Goal: Information Seeking & Learning: Learn about a topic

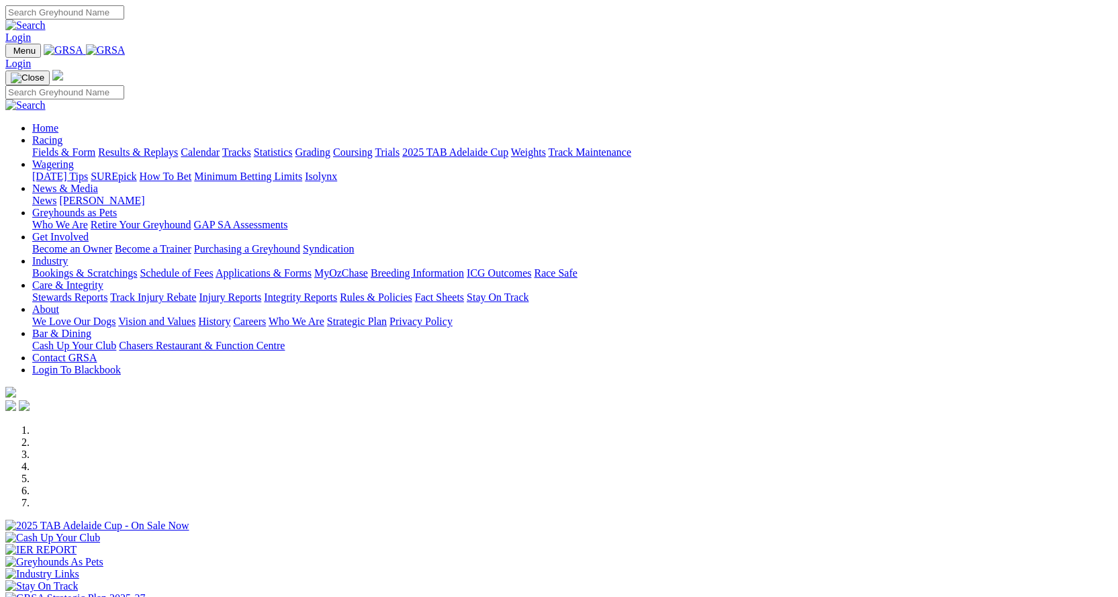
scroll to position [403, 0]
click at [137, 267] on link "Bookings & Scratchings" at bounding box center [84, 272] width 105 height 11
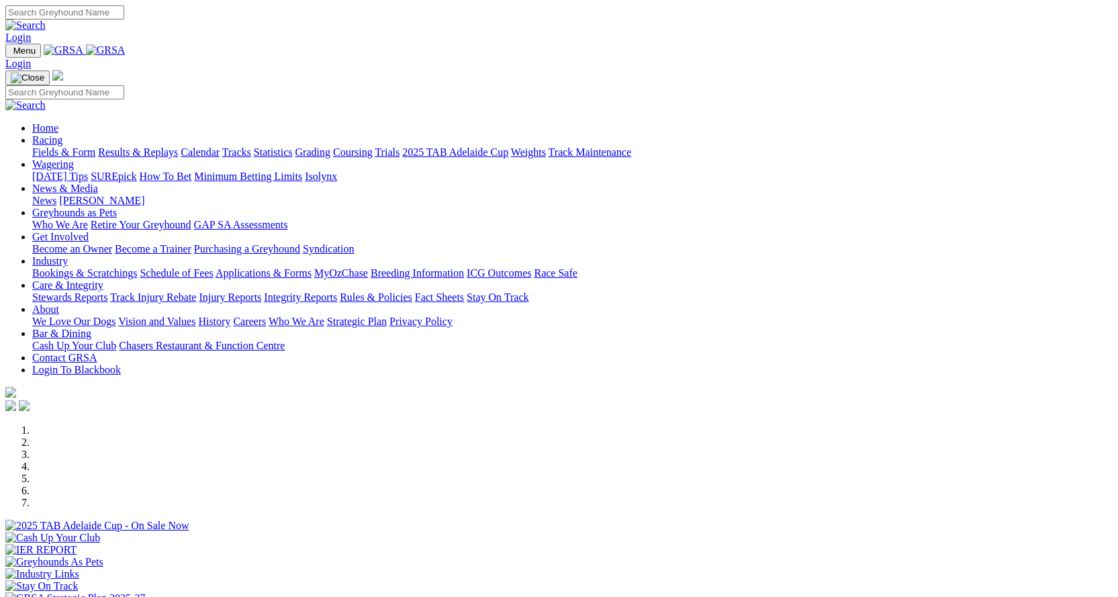
scroll to position [537, 0]
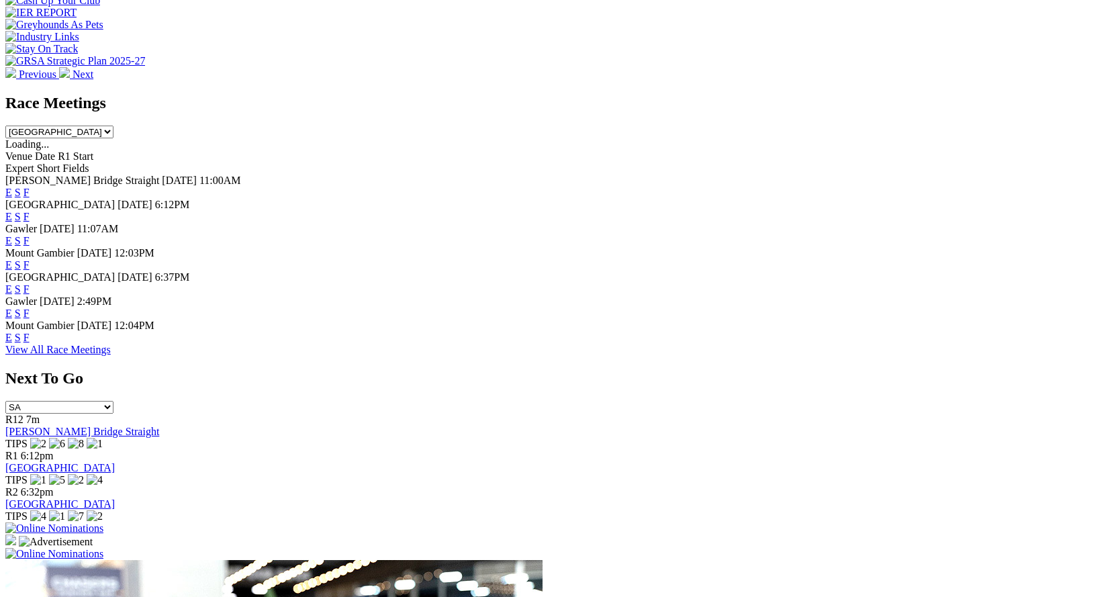
click at [30, 283] on link "F" at bounding box center [27, 288] width 6 height 11
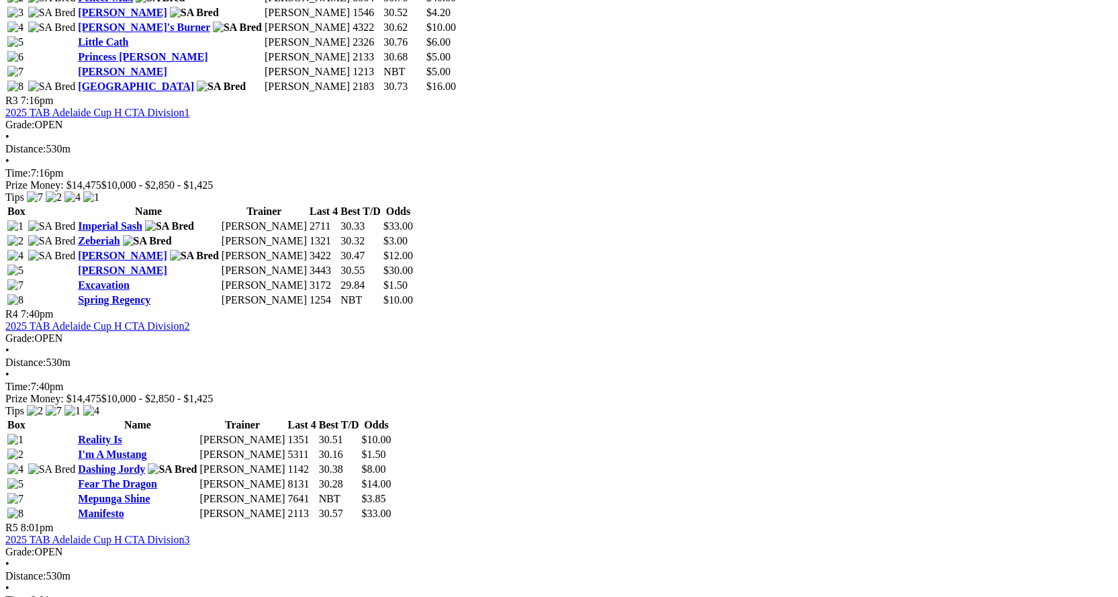
scroll to position [1007, 0]
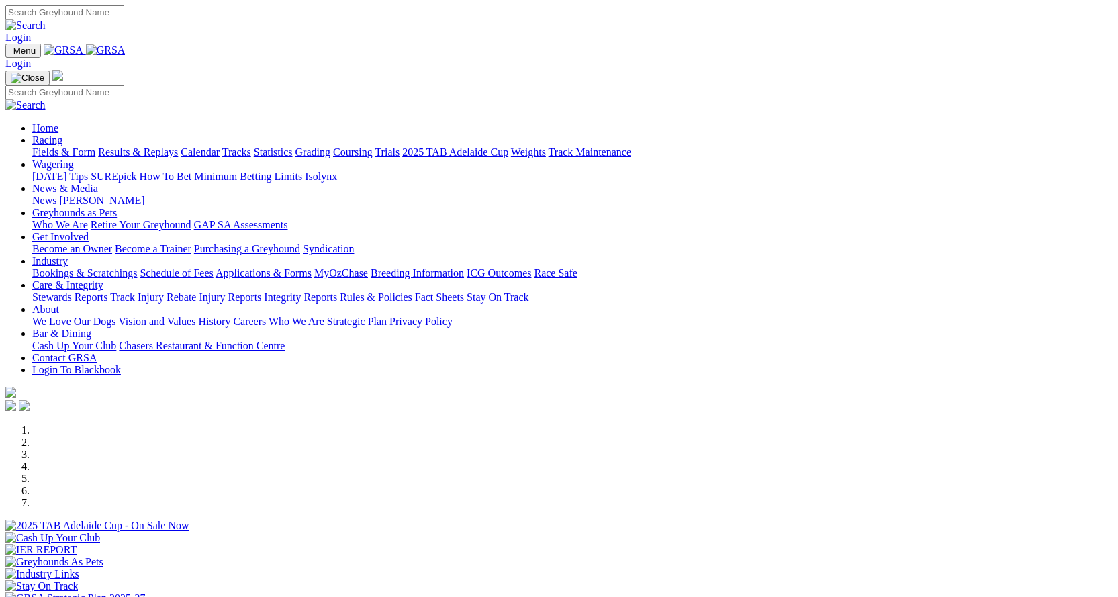
scroll to position [539, 0]
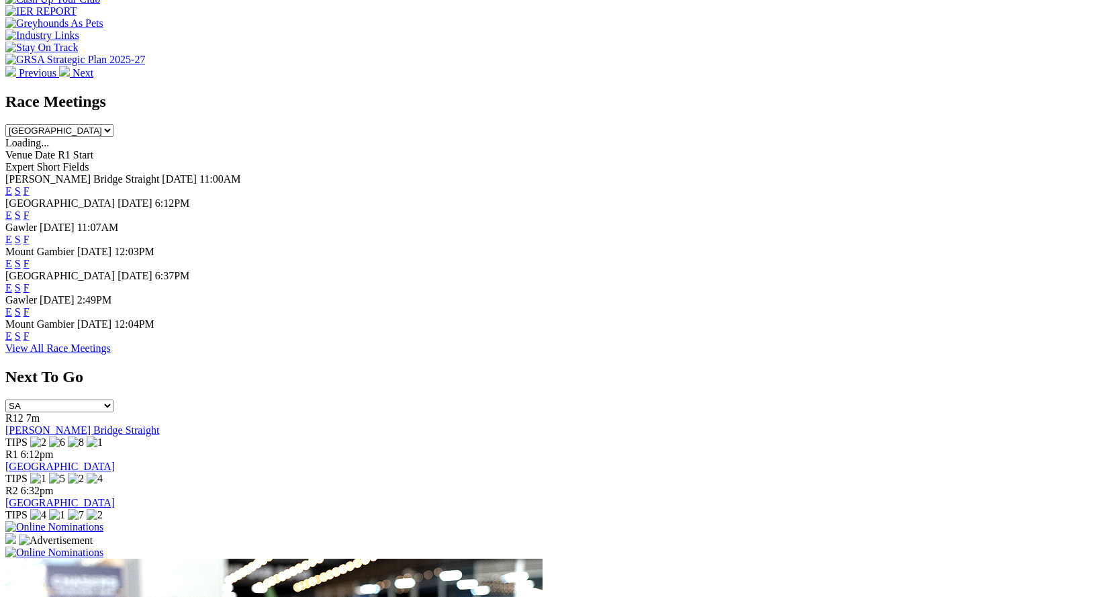
click at [30, 342] on link "F" at bounding box center [27, 335] width 6 height 11
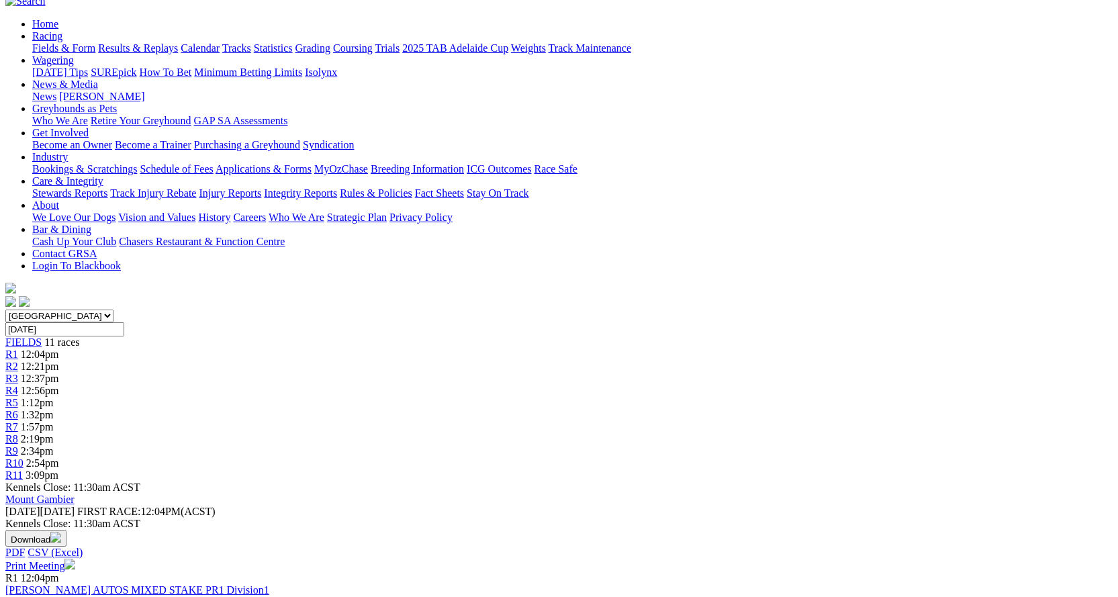
scroll to position [134, 0]
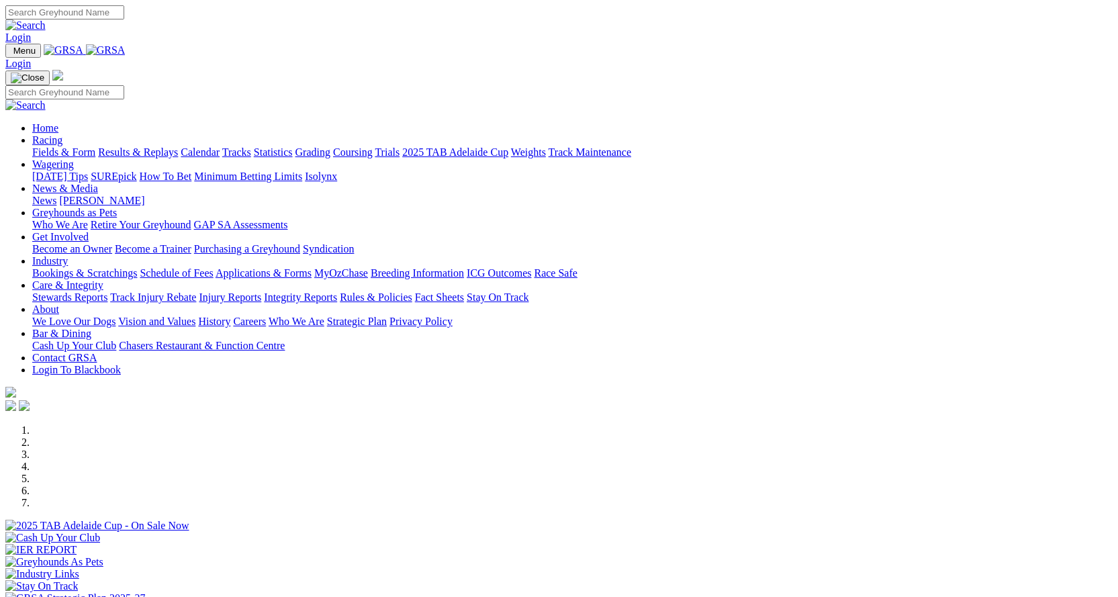
scroll to position [540, 0]
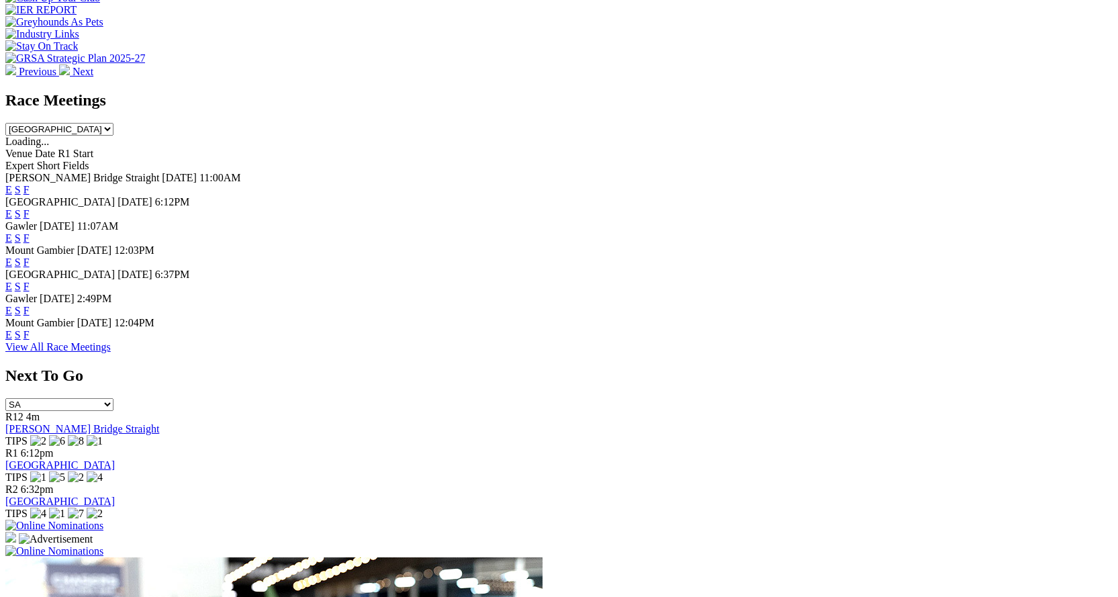
click at [30, 316] on link "F" at bounding box center [27, 310] width 6 height 11
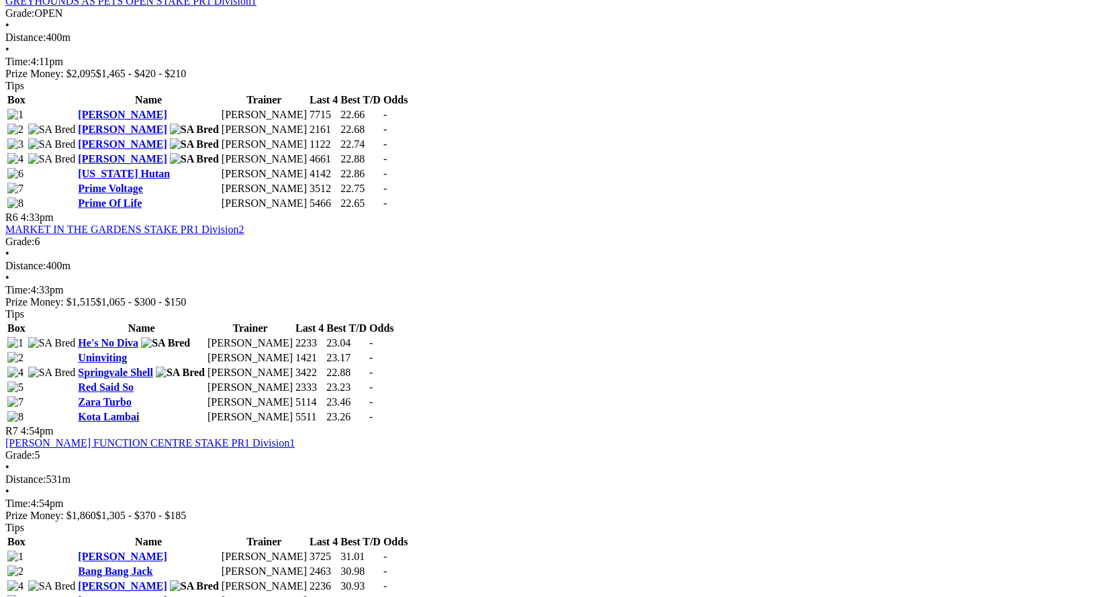
scroll to position [1545, 0]
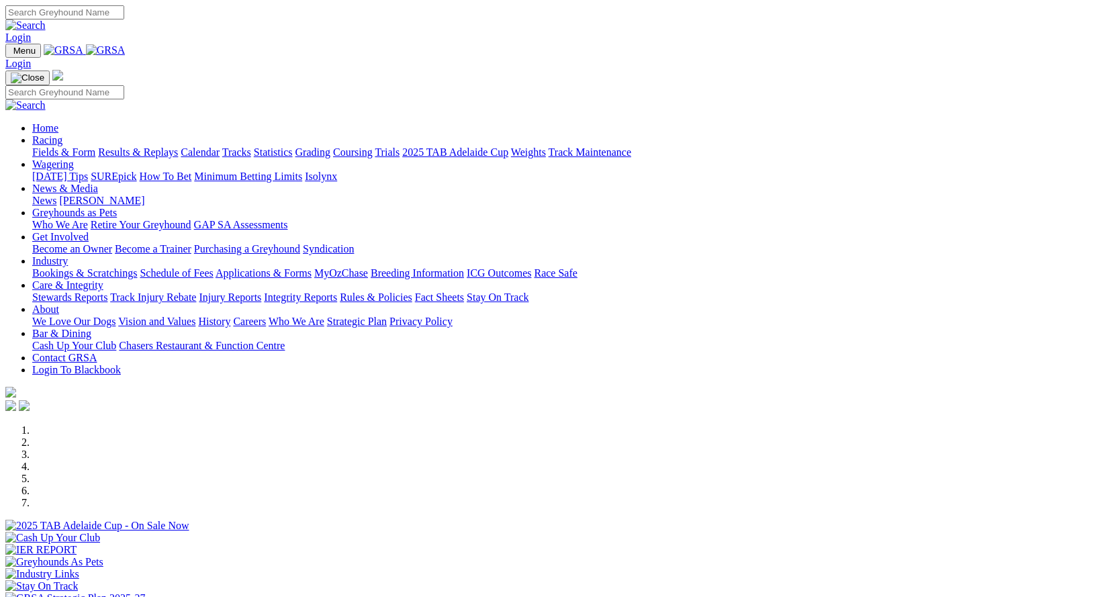
scroll to position [541, 0]
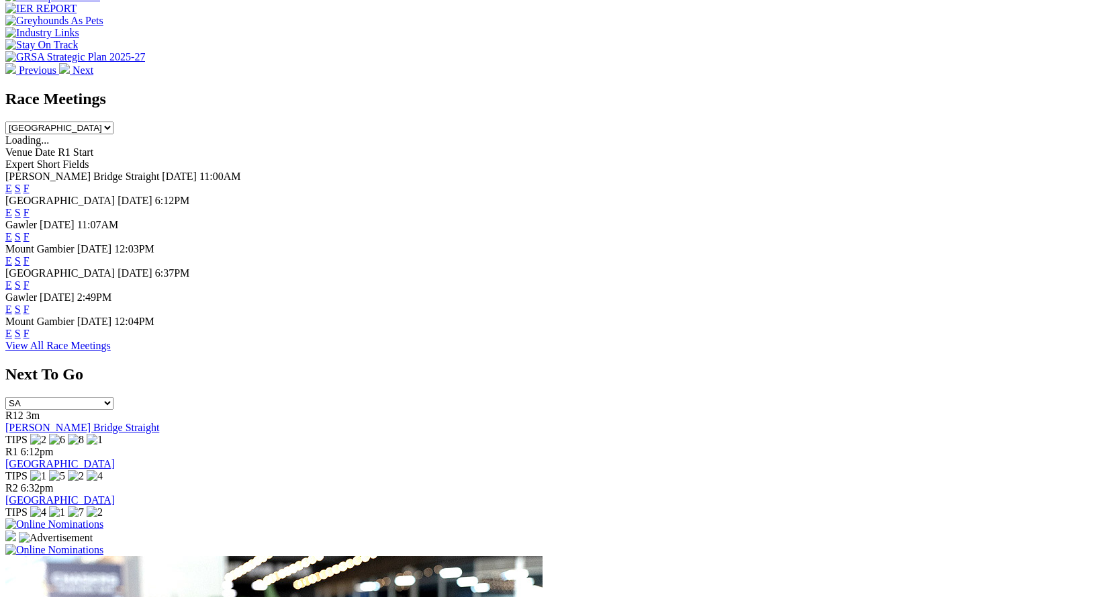
click at [30, 255] on link "F" at bounding box center [27, 260] width 6 height 11
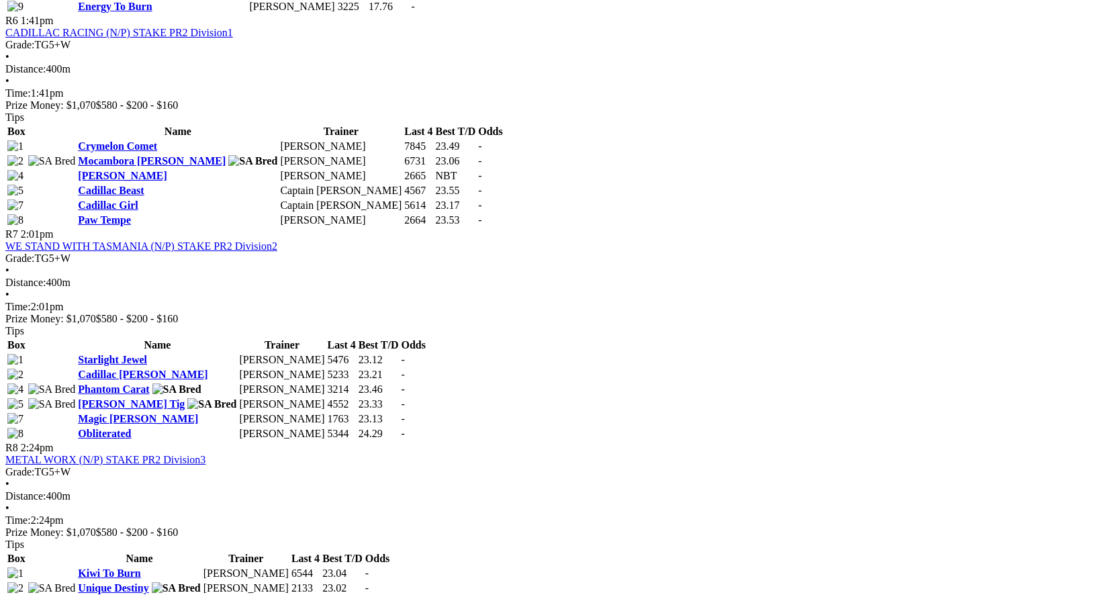
scroll to position [1813, 0]
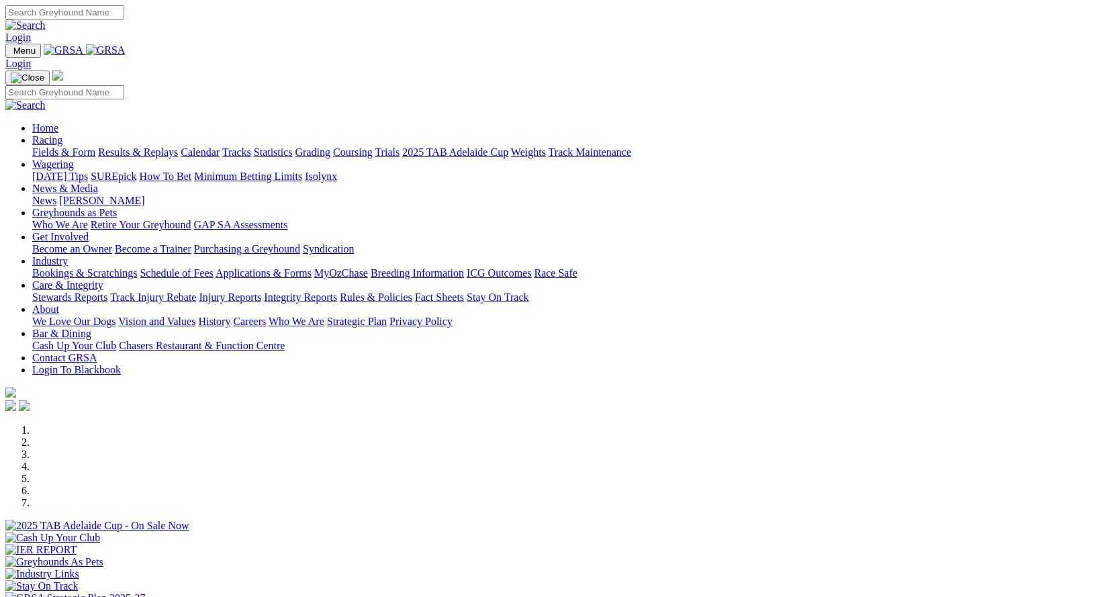
scroll to position [543, 0]
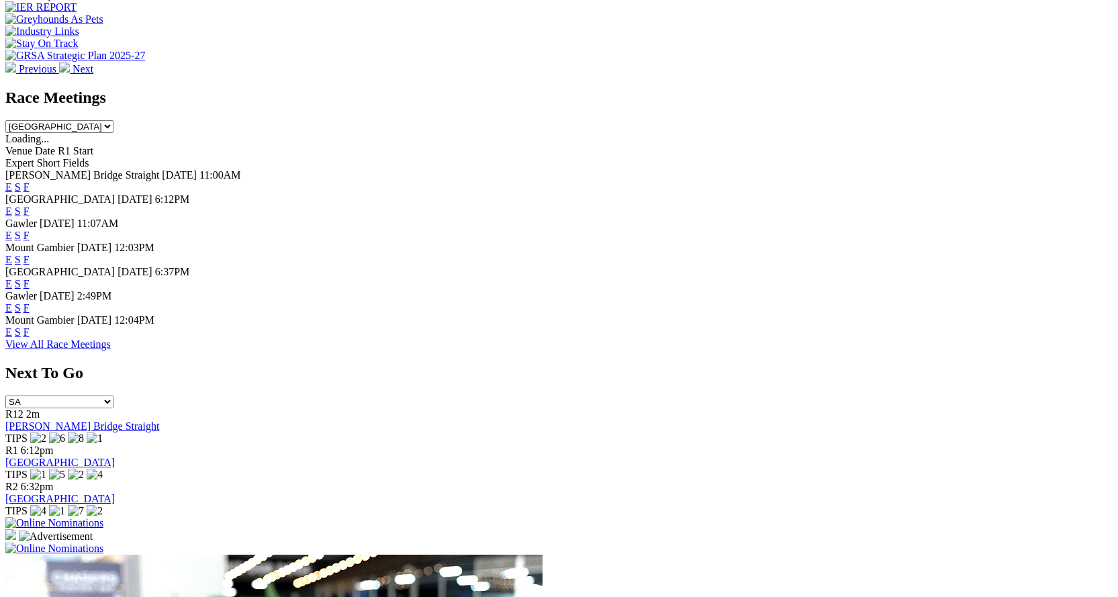
click at [30, 230] on link "F" at bounding box center [27, 235] width 6 height 11
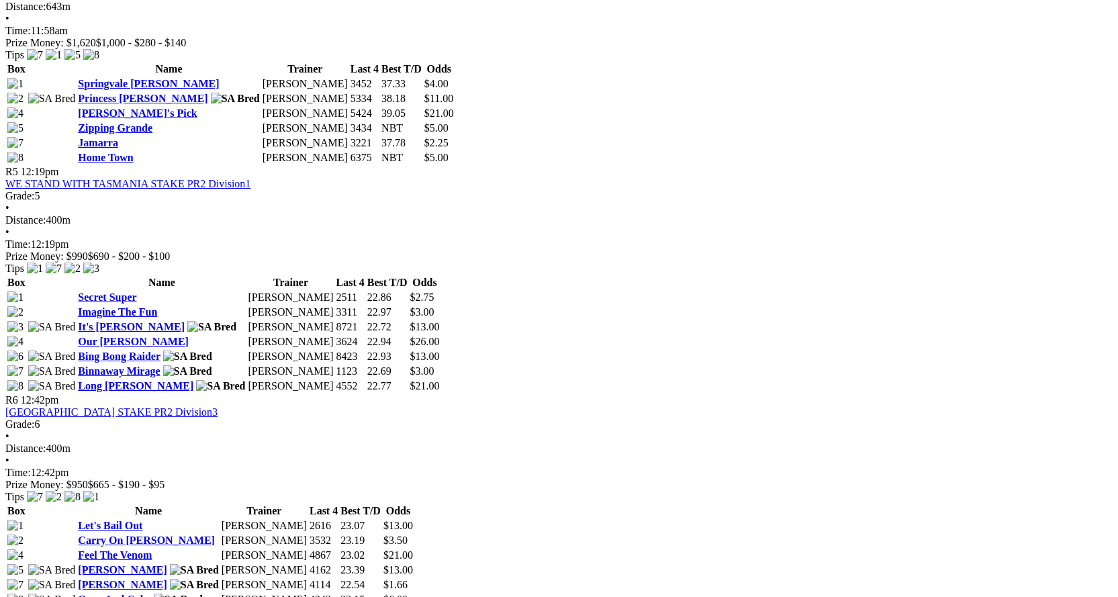
scroll to position [1343, 0]
